Goal: Find specific page/section: Find specific page/section

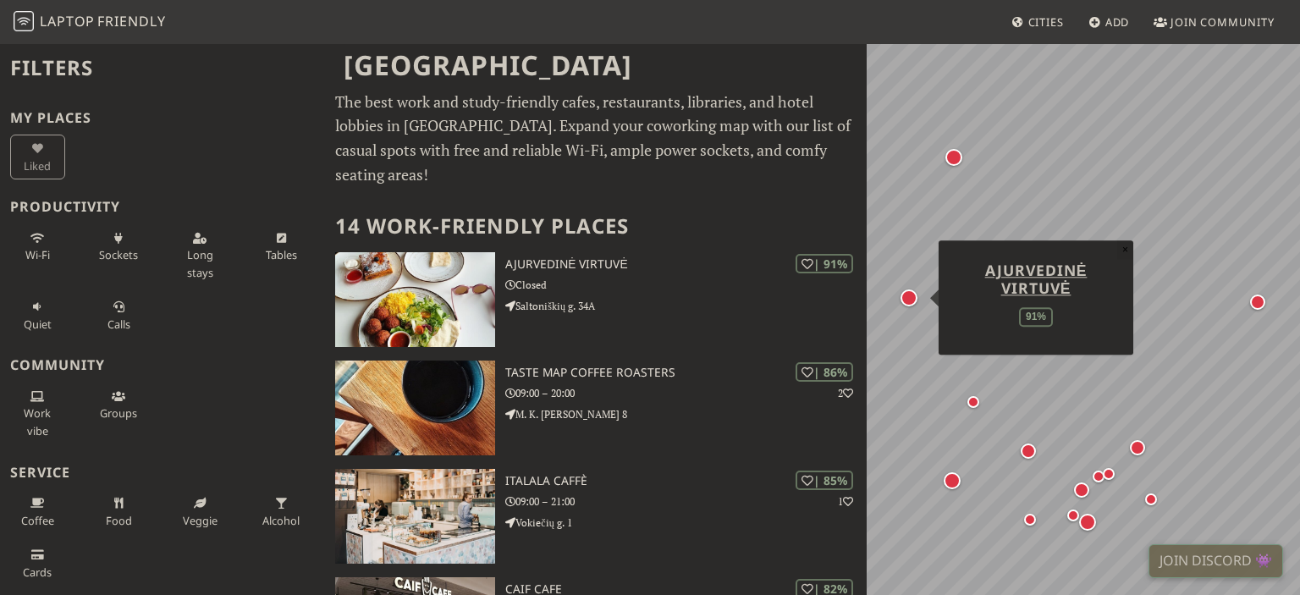
click at [1129, 250] on button "×" at bounding box center [1125, 249] width 16 height 19
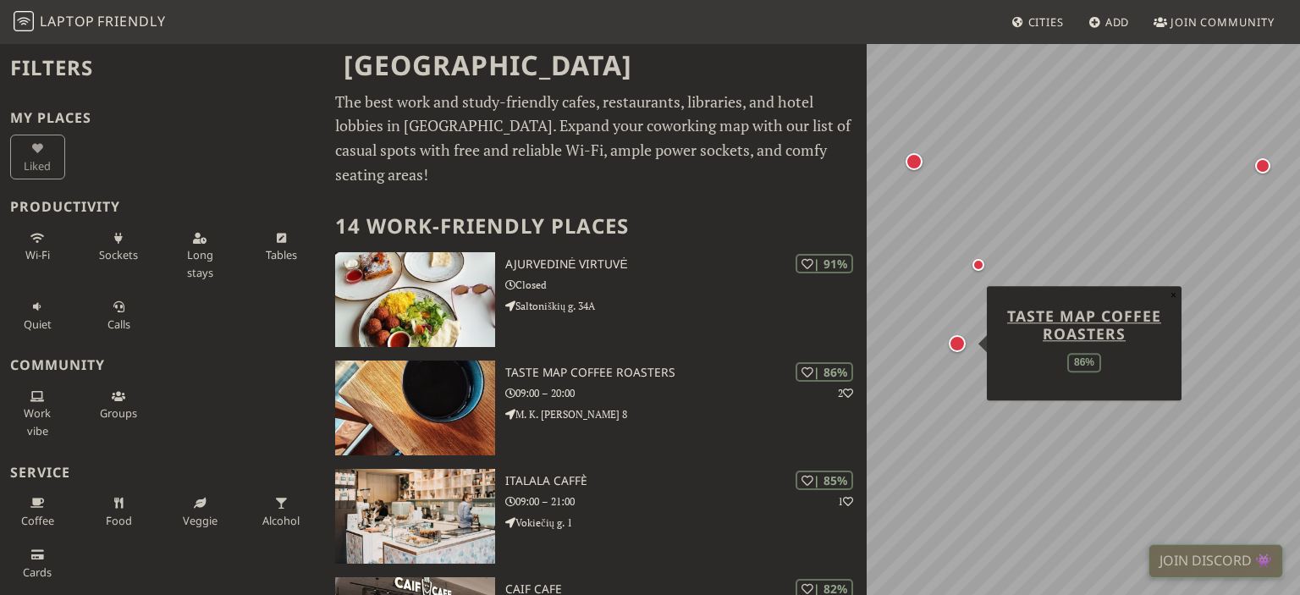
click at [960, 348] on div "Map marker" at bounding box center [957, 343] width 17 height 17
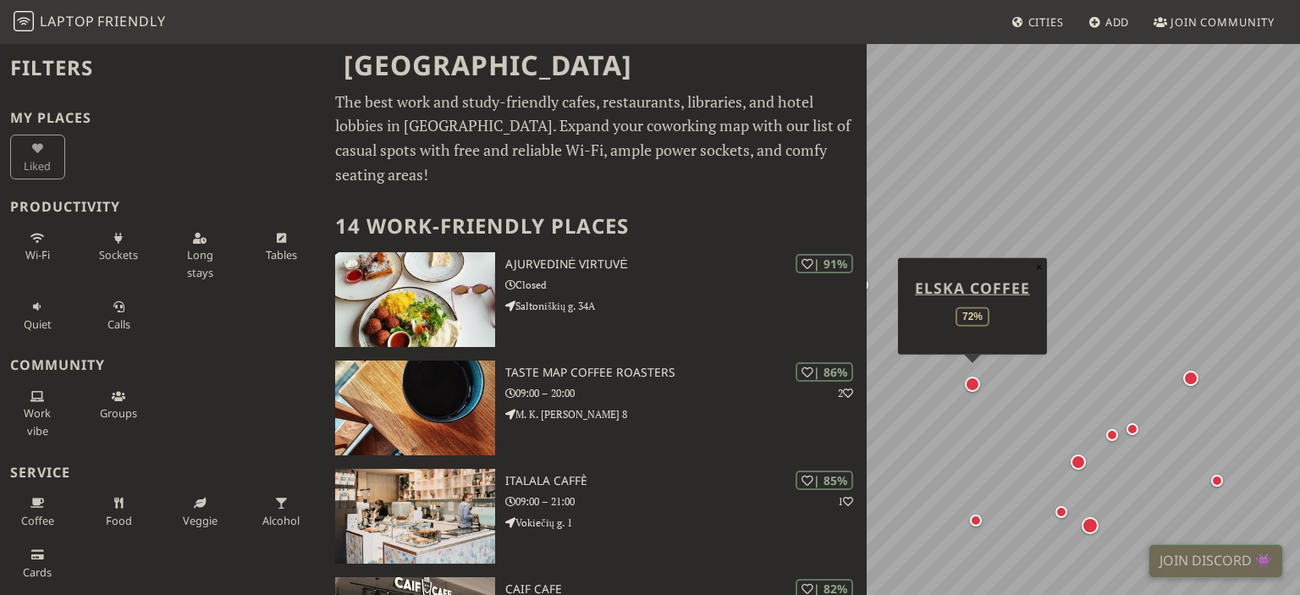
click at [979, 390] on div "Map marker" at bounding box center [973, 384] width 22 height 22
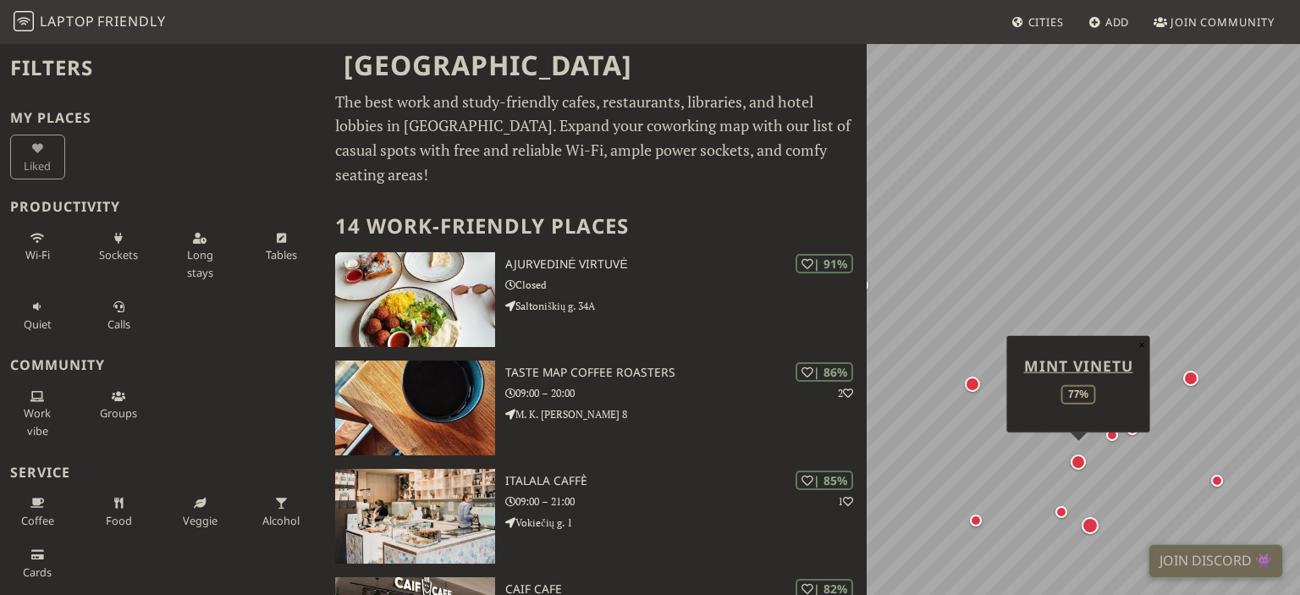
click at [1081, 461] on div "Map marker" at bounding box center [1078, 462] width 15 height 15
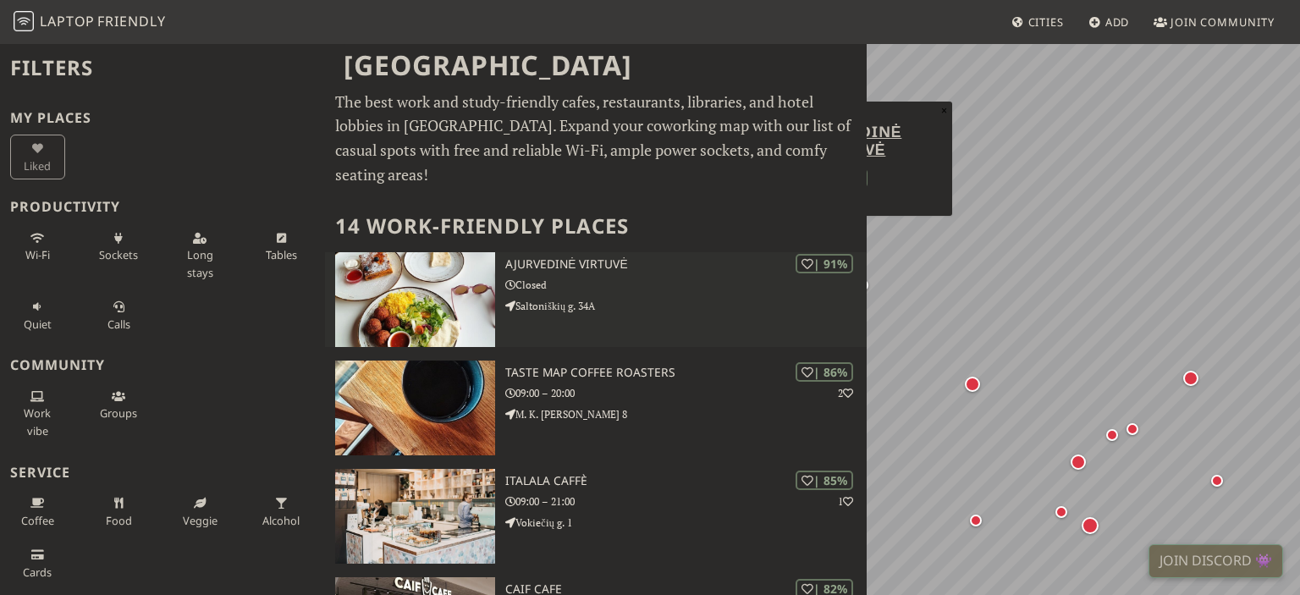
click at [717, 306] on div "| 91% Ajurvedinė virtuvė Closed Saltoniškių g. 34A" at bounding box center [685, 299] width 361 height 95
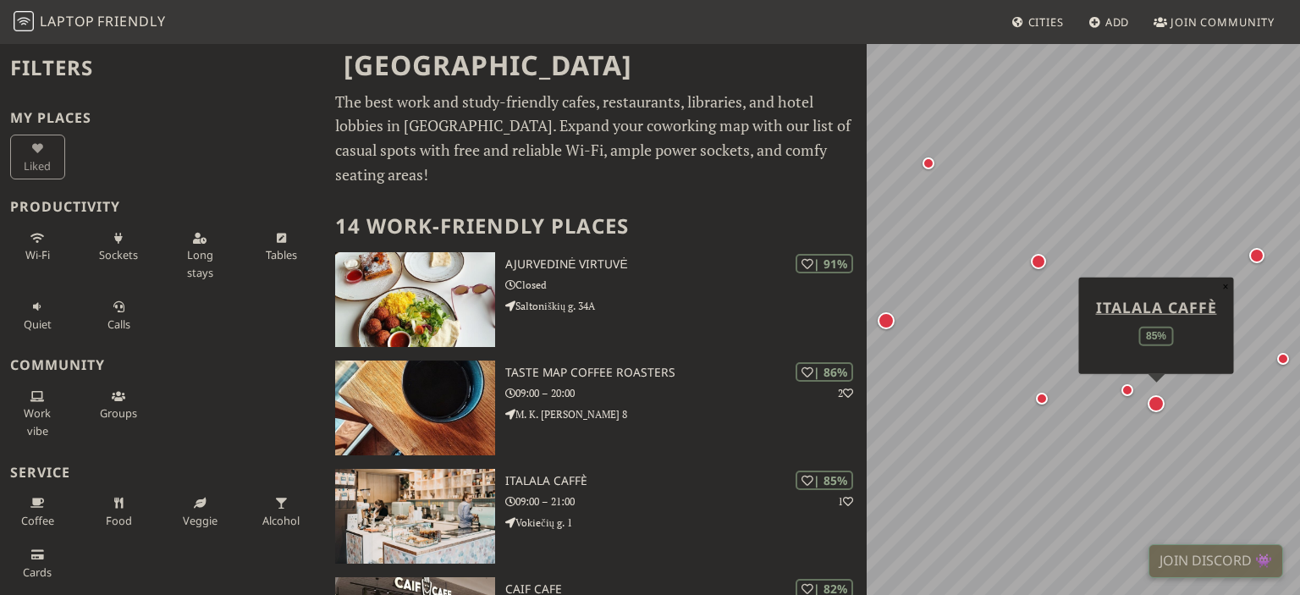
click at [1156, 409] on div "Map marker" at bounding box center [1156, 403] width 17 height 17
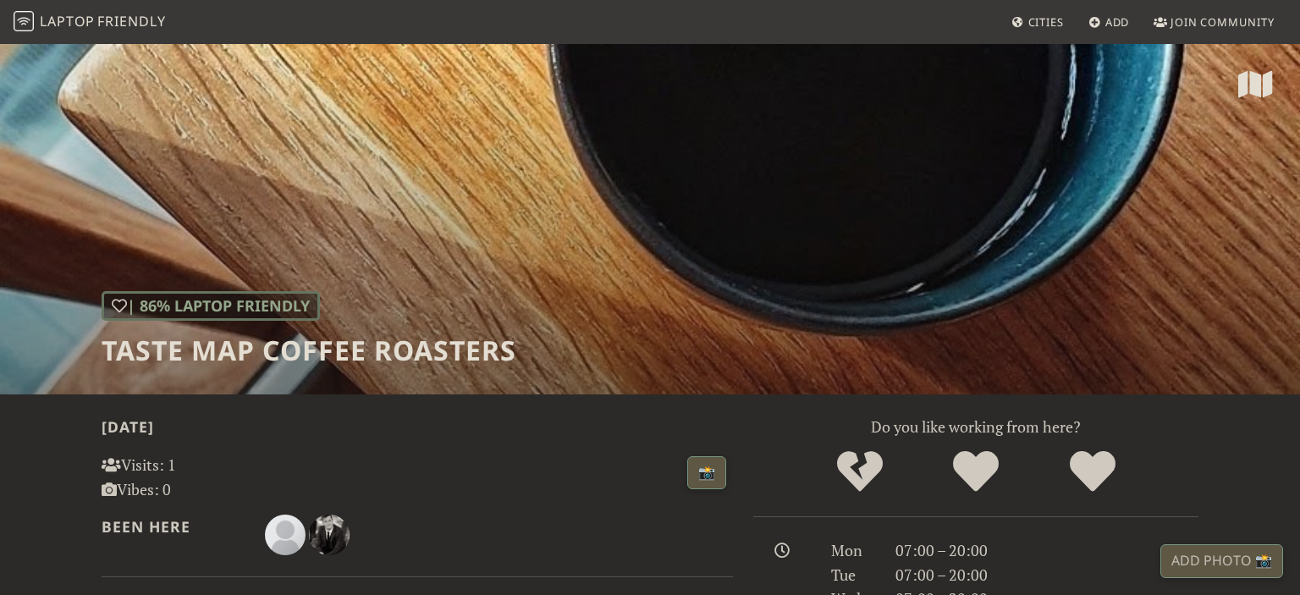
click at [960, 348] on div "| 86% Laptop Friendly Taste Map Coffee Roasters" at bounding box center [650, 218] width 1300 height 352
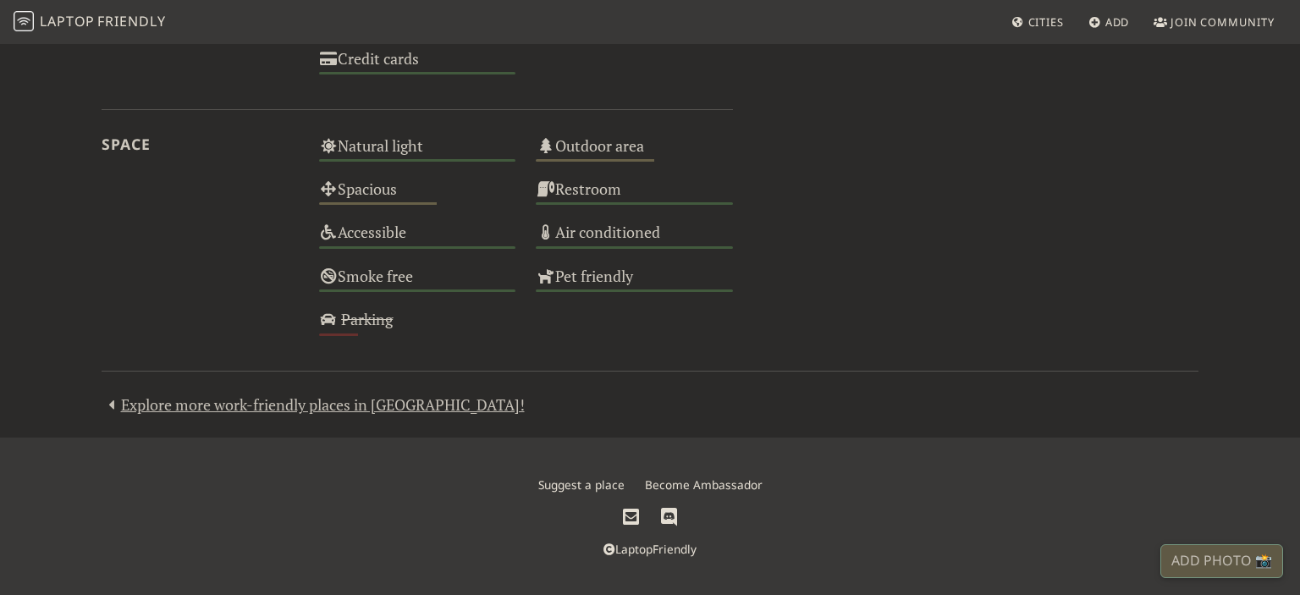
scroll to position [496, 0]
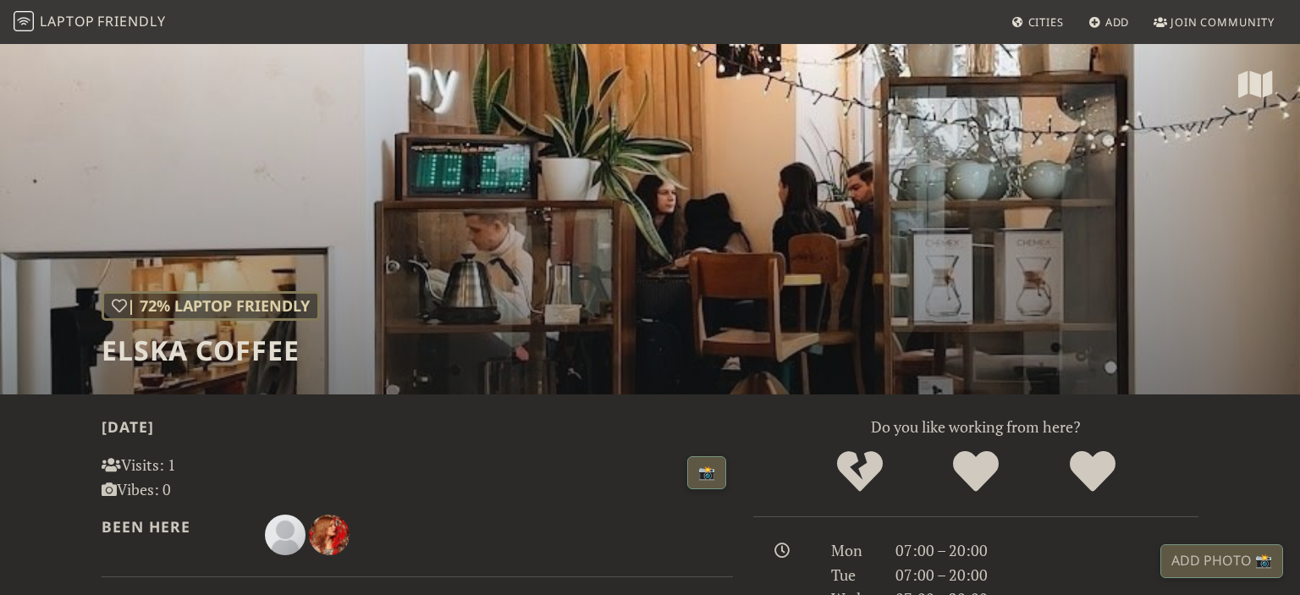
scroll to position [521, 0]
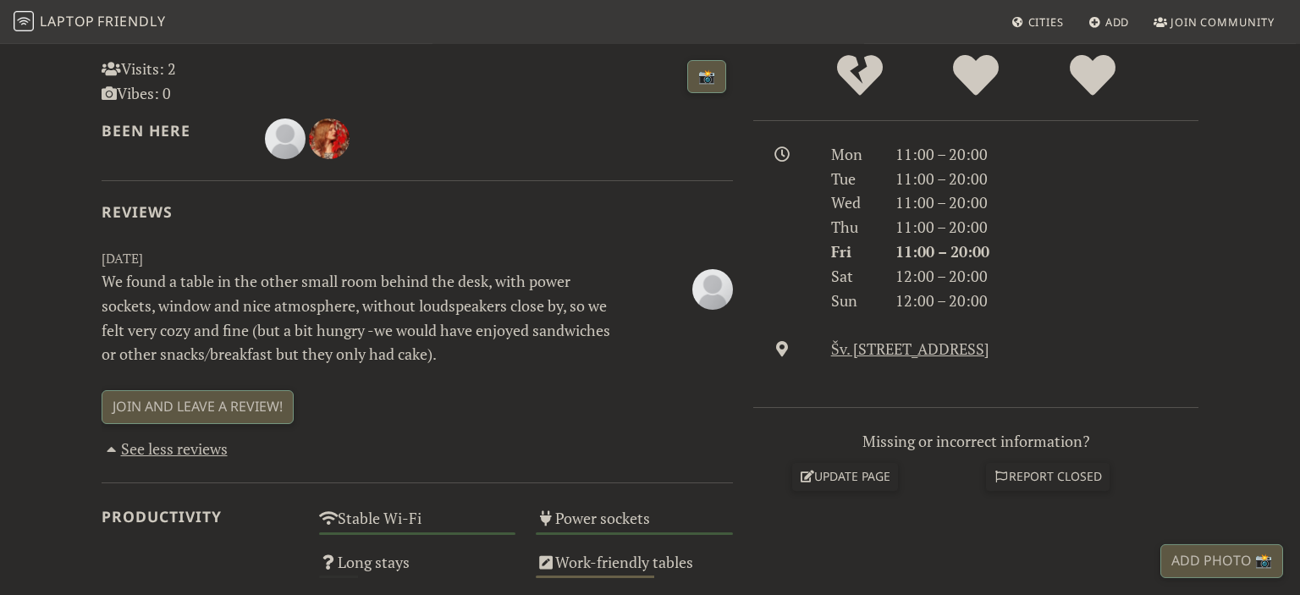
scroll to position [521, 0]
